Goal: Information Seeking & Learning: Learn about a topic

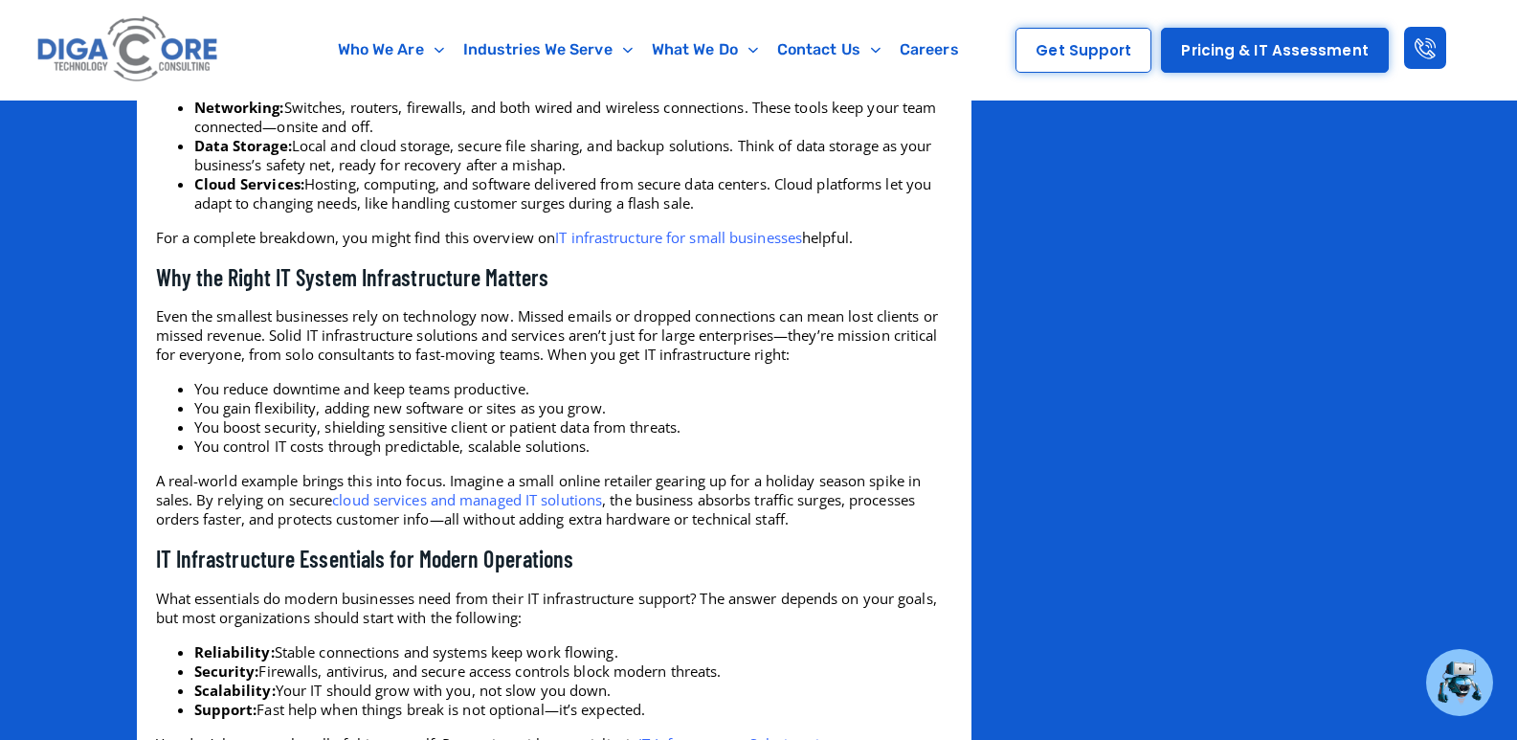
scroll to position [2596, 0]
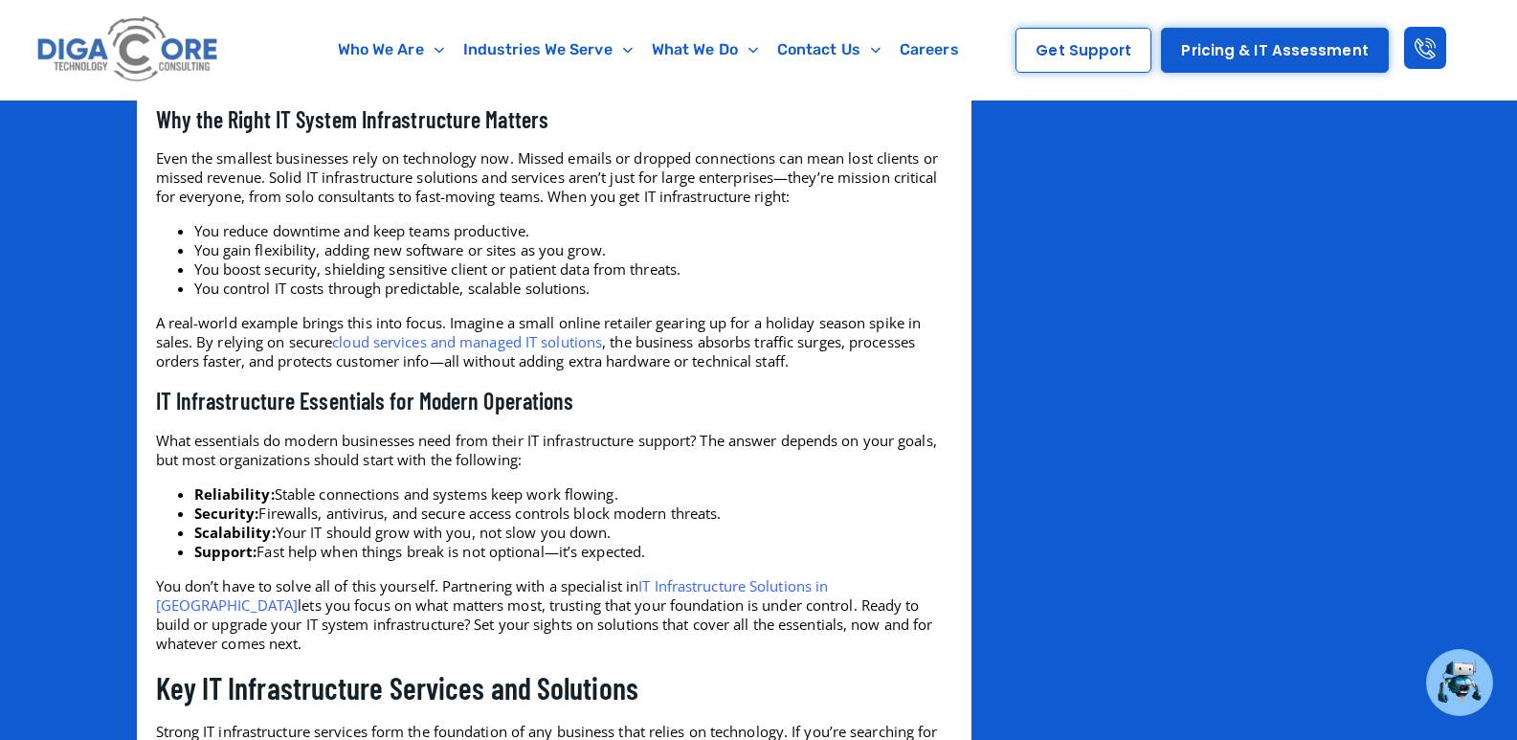
click at [398, 351] on link "cloud services and managed IT solutions" at bounding box center [467, 341] width 270 height 19
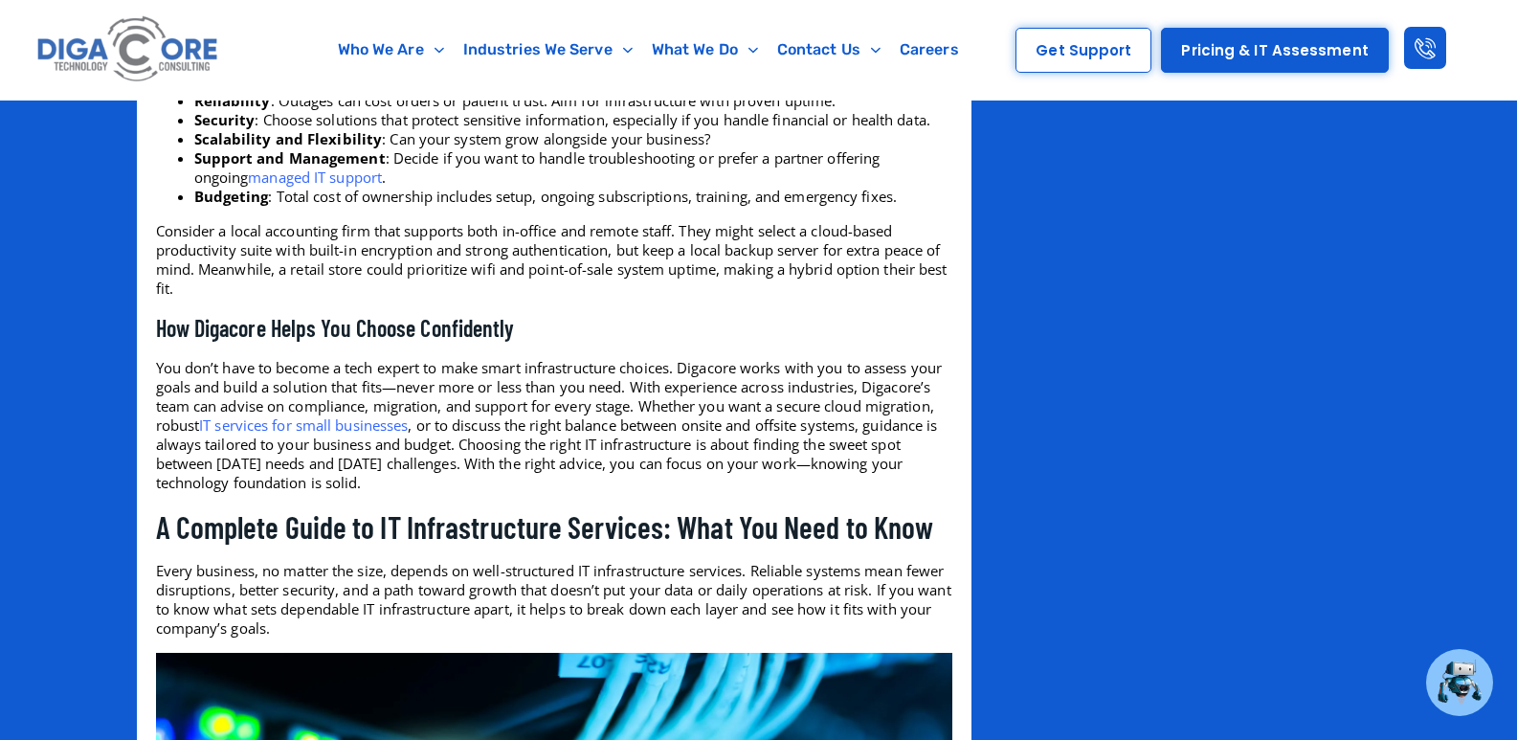
scroll to position [5305, 0]
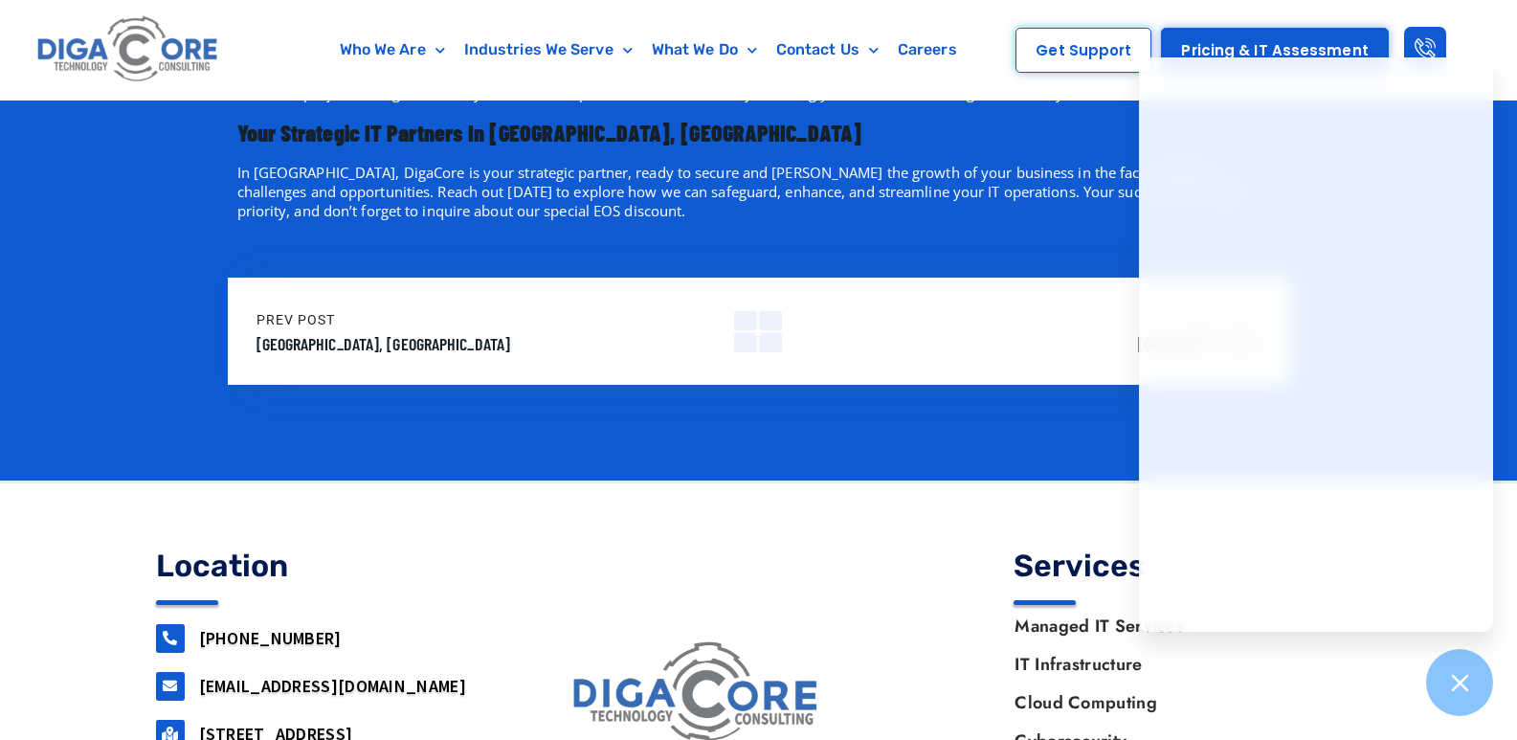
scroll to position [2284, 0]
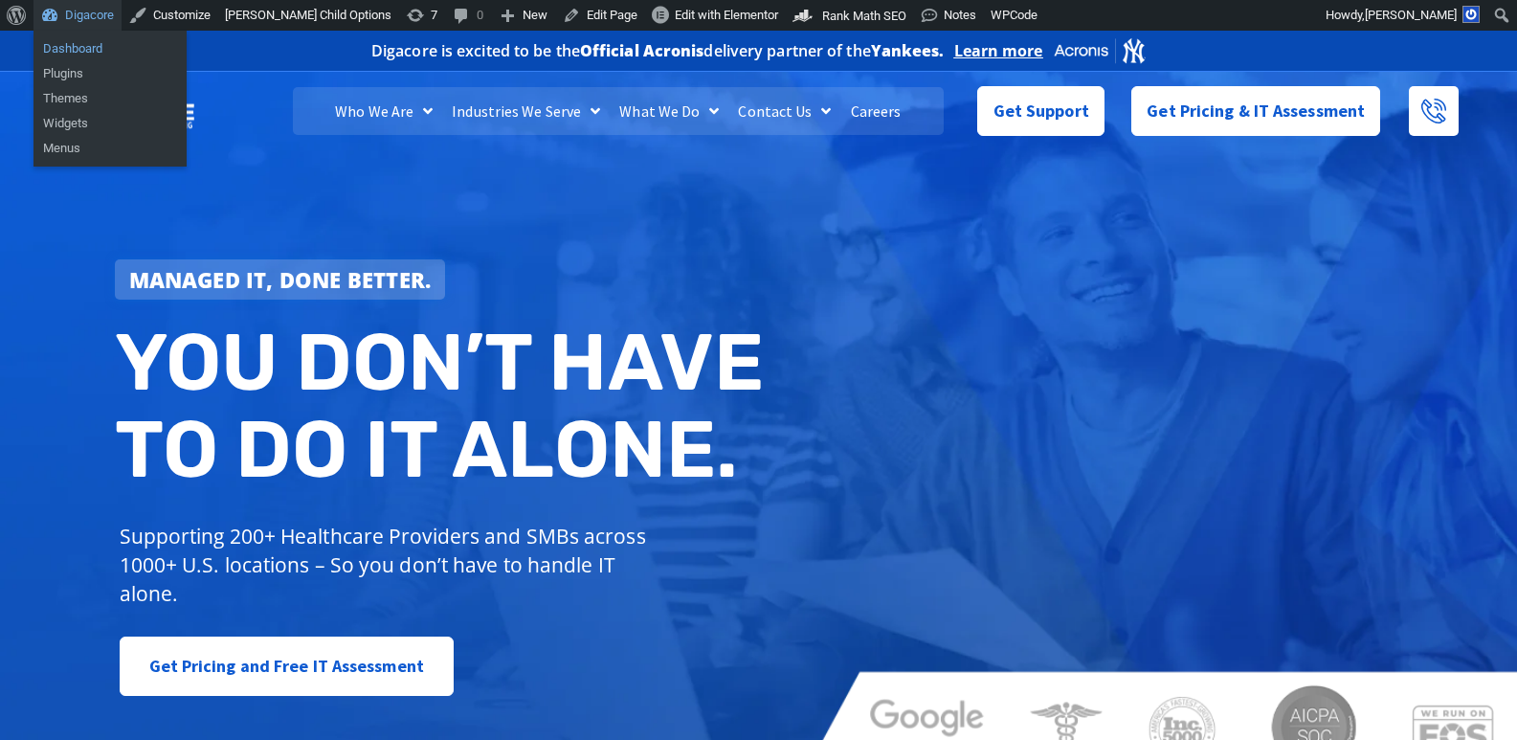
click at [75, 45] on link "Dashboard" at bounding box center [109, 48] width 153 height 25
